Goal: Information Seeking & Learning: Learn about a topic

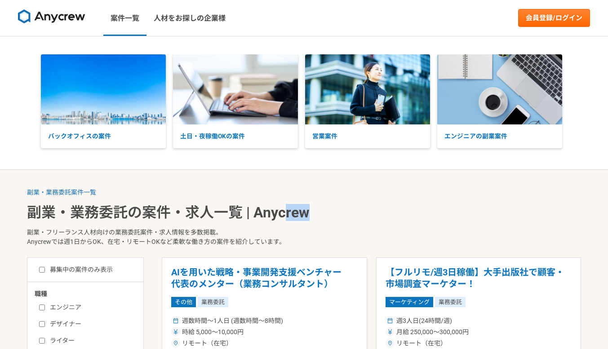
drag, startPoint x: 316, startPoint y: 213, endPoint x: 284, endPoint y: 210, distance: 33.0
click at [284, 210] on h1 "副業・業務委託の案件・求人一覧 | Anycrew" at bounding box center [304, 212] width 554 height 16
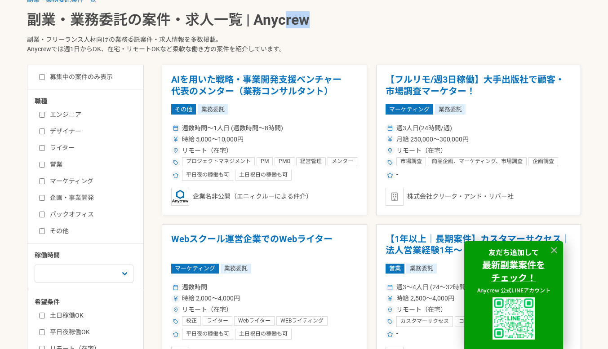
scroll to position [193, 0]
click at [41, 231] on input "その他" at bounding box center [42, 231] width 6 height 6
checkbox input "true"
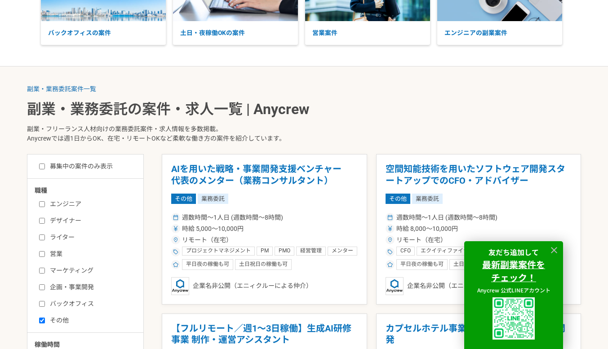
scroll to position [104, 0]
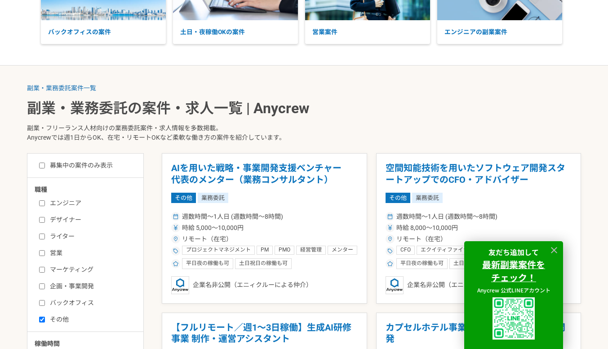
click at [44, 163] on input "募集中の案件のみ表示" at bounding box center [42, 166] width 6 height 6
checkbox input "true"
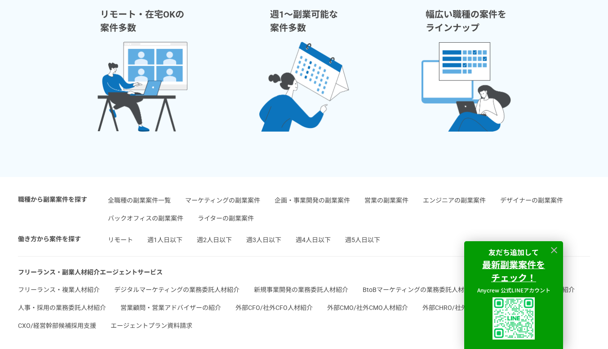
scroll to position [731, 0]
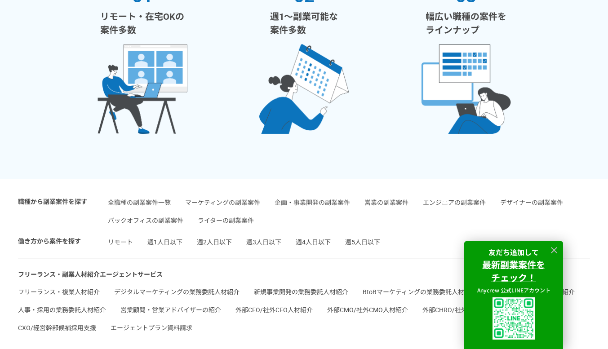
click at [173, 242] on link "週1人日以下" at bounding box center [164, 242] width 35 height 7
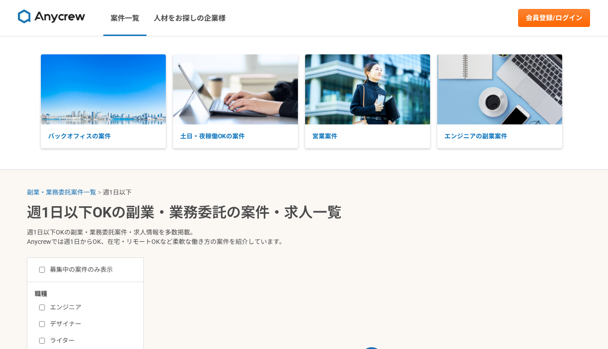
select select "1"
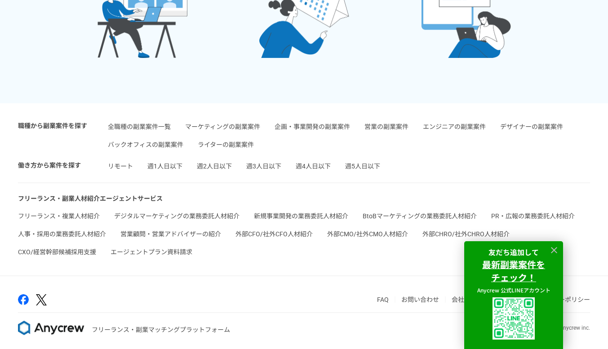
scroll to position [2104, 0]
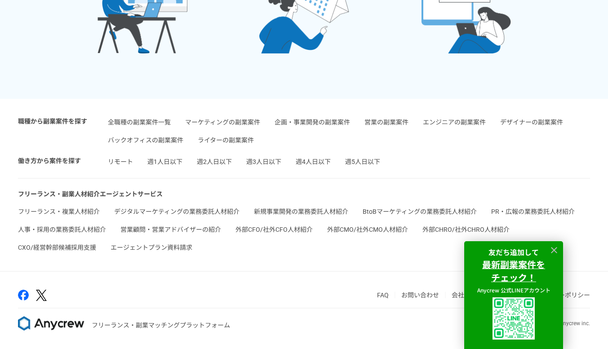
click at [219, 160] on link "週2人日以下" at bounding box center [214, 161] width 35 height 7
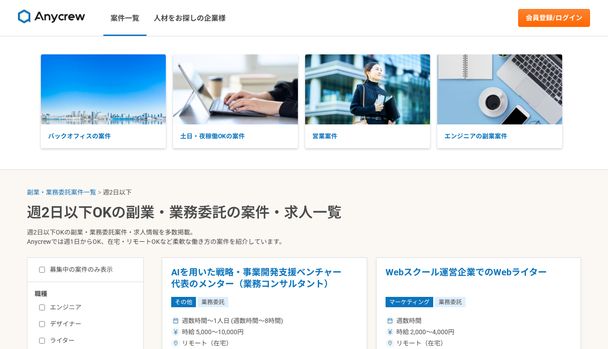
select select "2"
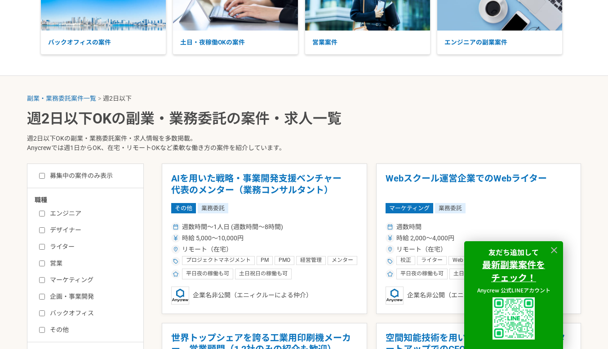
scroll to position [94, 0]
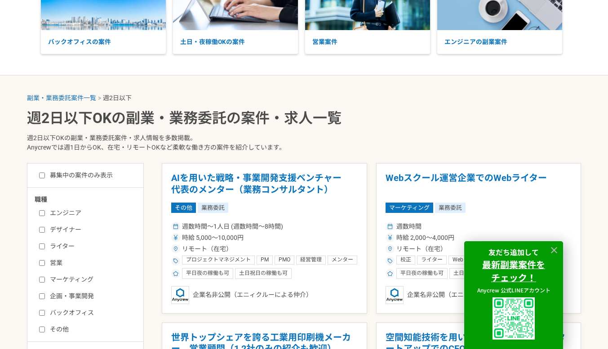
click at [43, 175] on input "募集中の案件のみ表示" at bounding box center [42, 176] width 6 height 6
checkbox input "true"
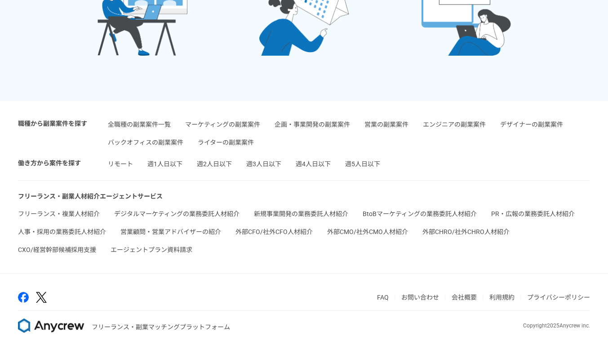
scroll to position [1767, 0]
